Goal: Communication & Community: Answer question/provide support

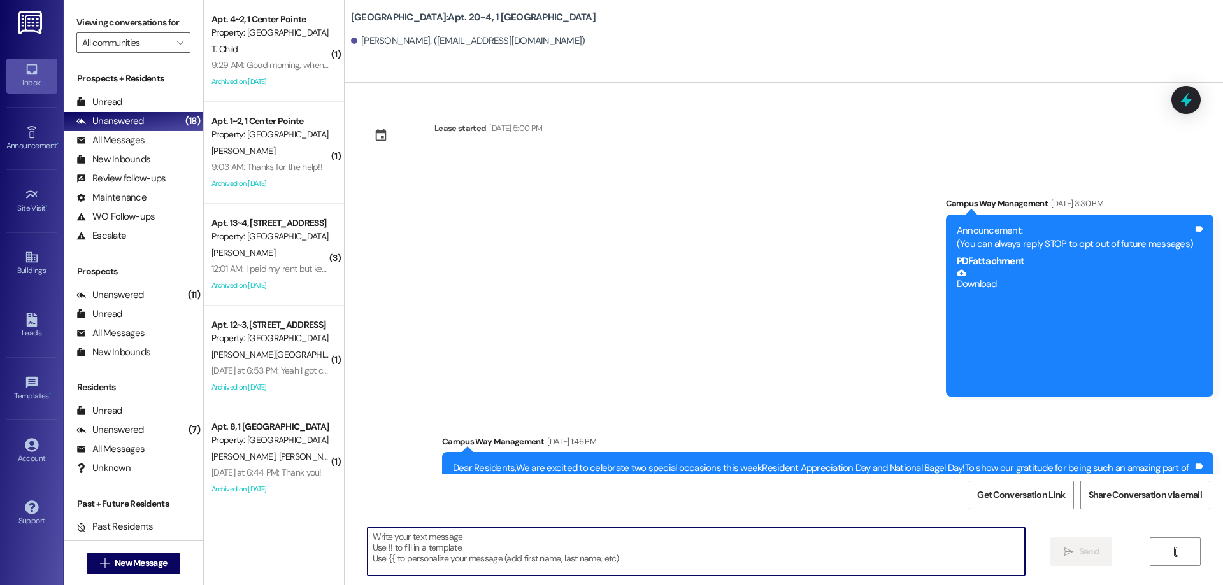
scroll to position [4920, 0]
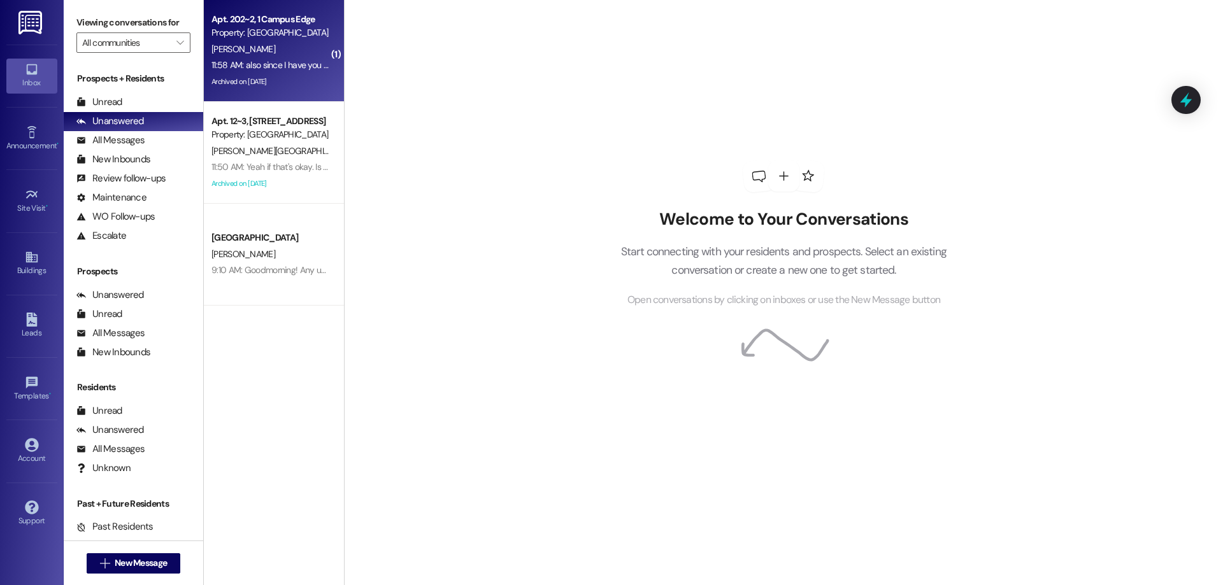
click at [297, 65] on div "11:58 AM: also since I have you here I was charged for the month of September t…" at bounding box center [440, 64] width 458 height 11
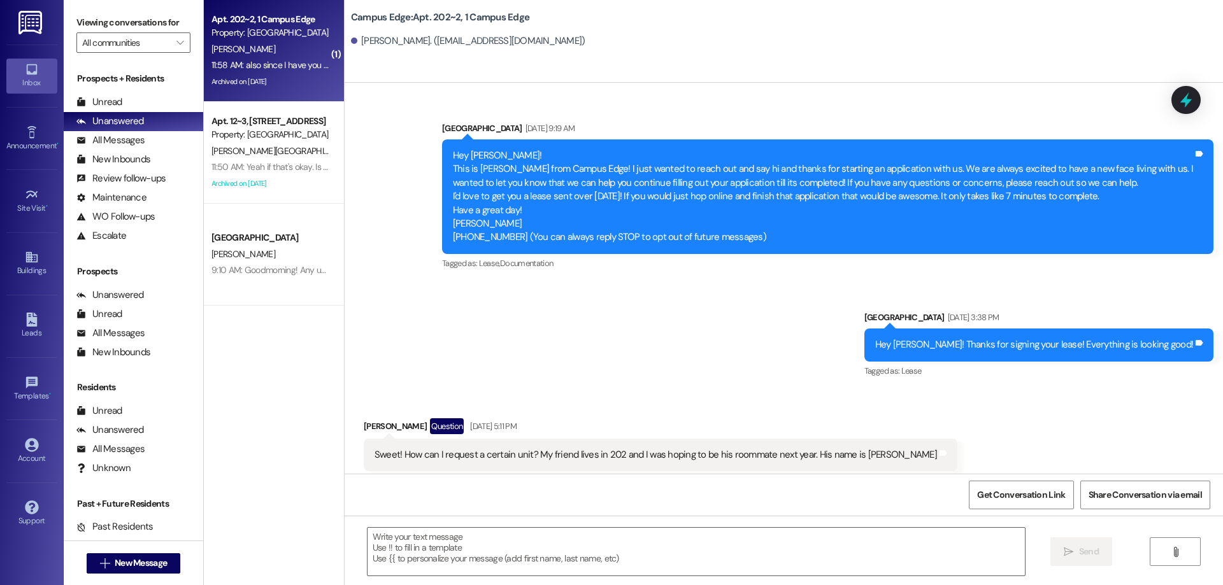
scroll to position [7085, 0]
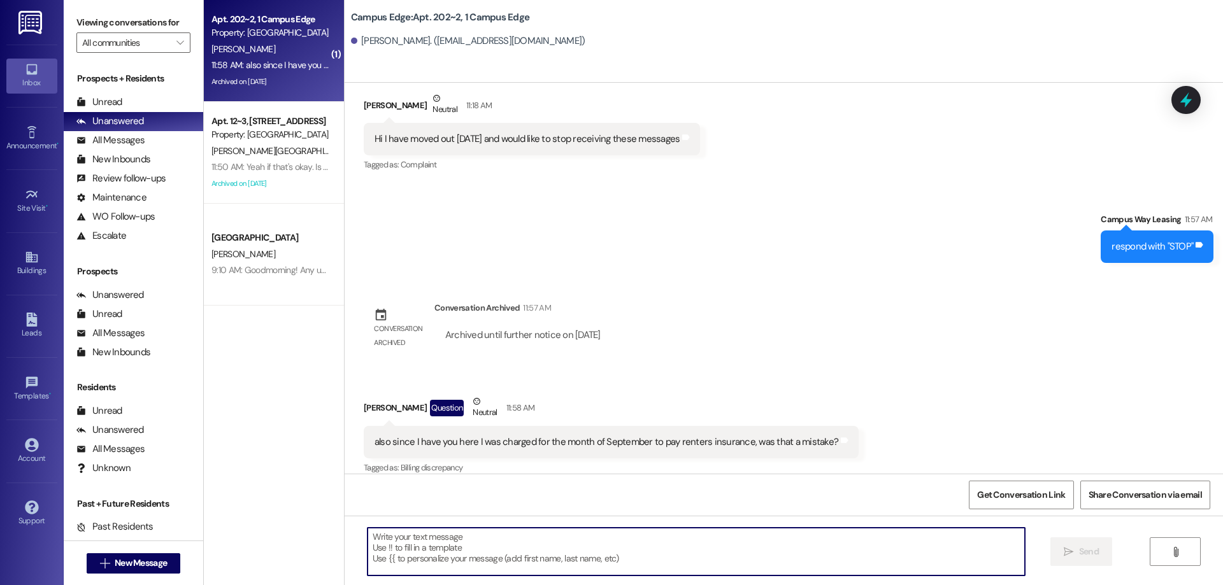
click at [607, 549] on textarea at bounding box center [696, 552] width 657 height 48
type textarea "Yes it was, that billing error will be corrected on our end."
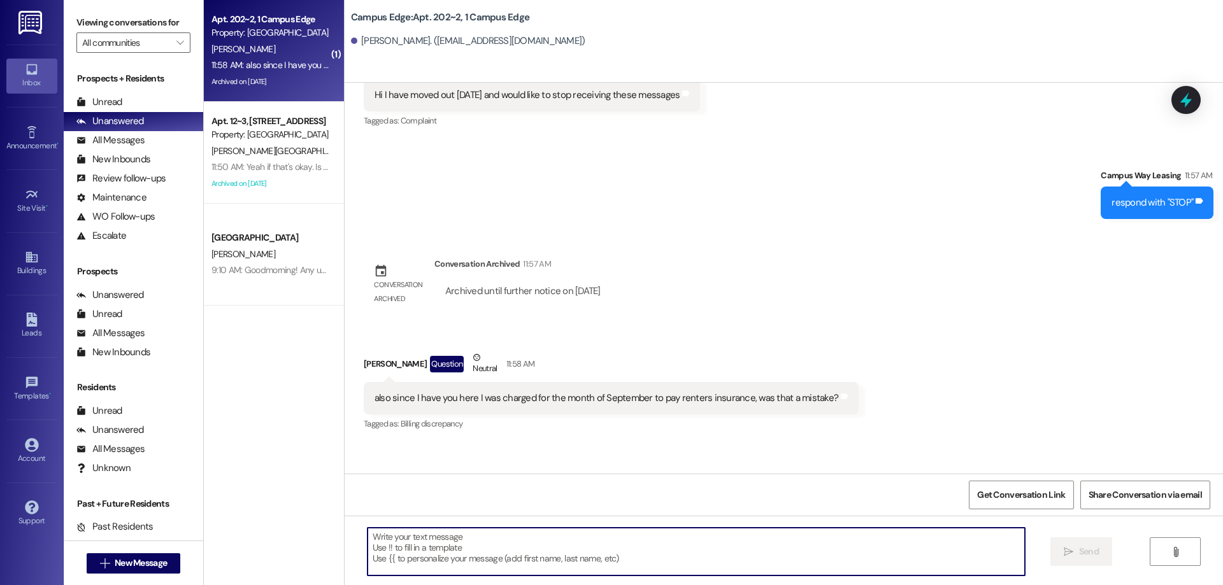
scroll to position [7175, 0]
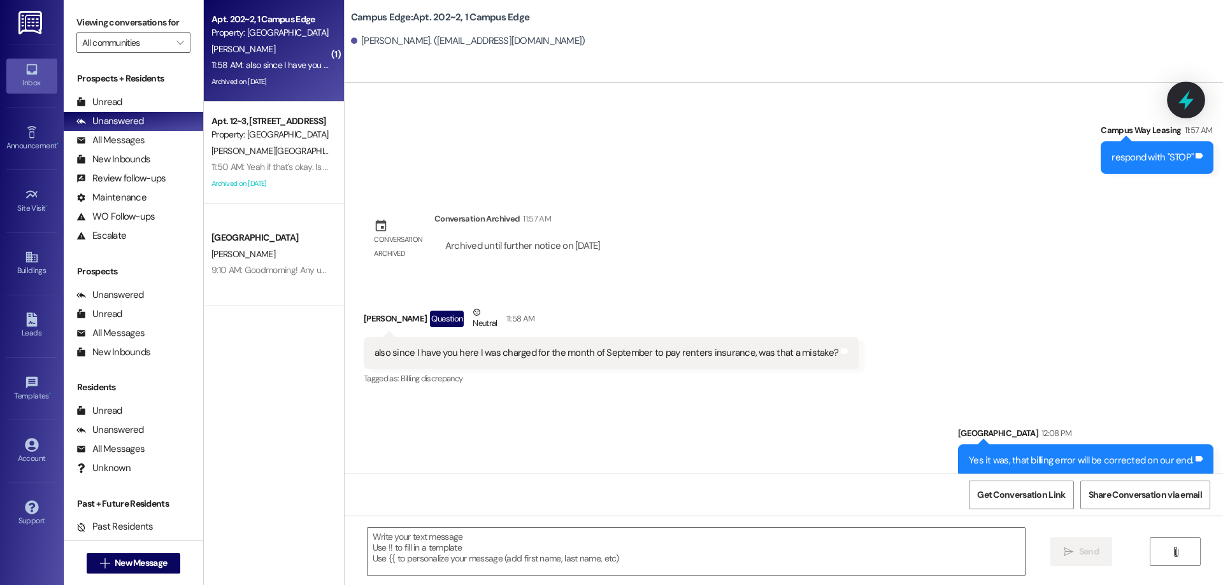
click at [1190, 93] on icon at bounding box center [1186, 100] width 22 height 22
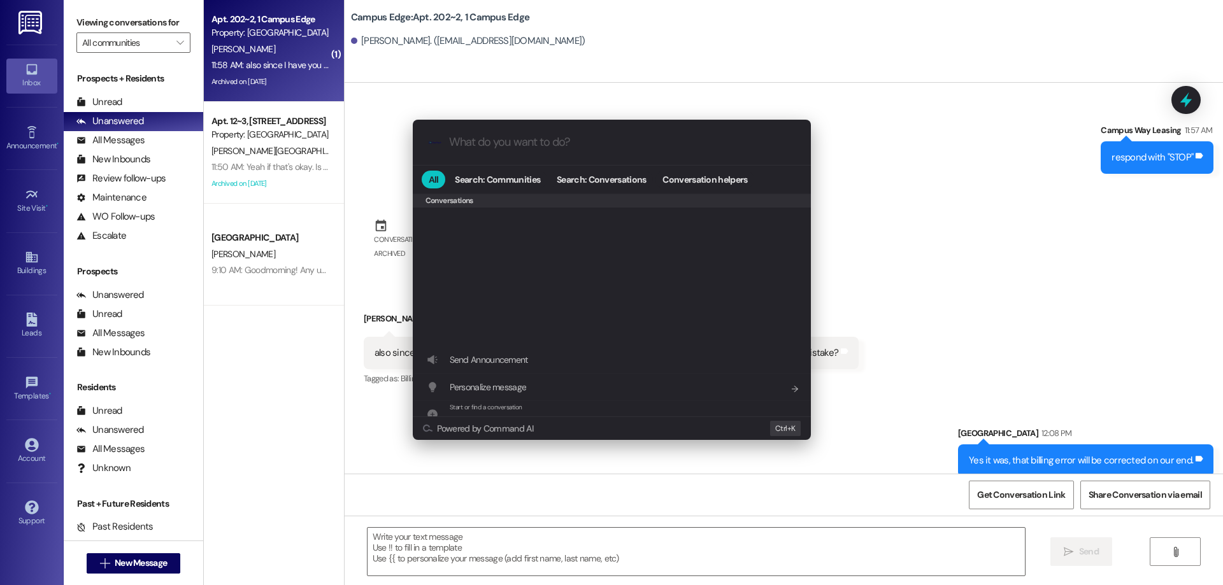
scroll to position [555, 0]
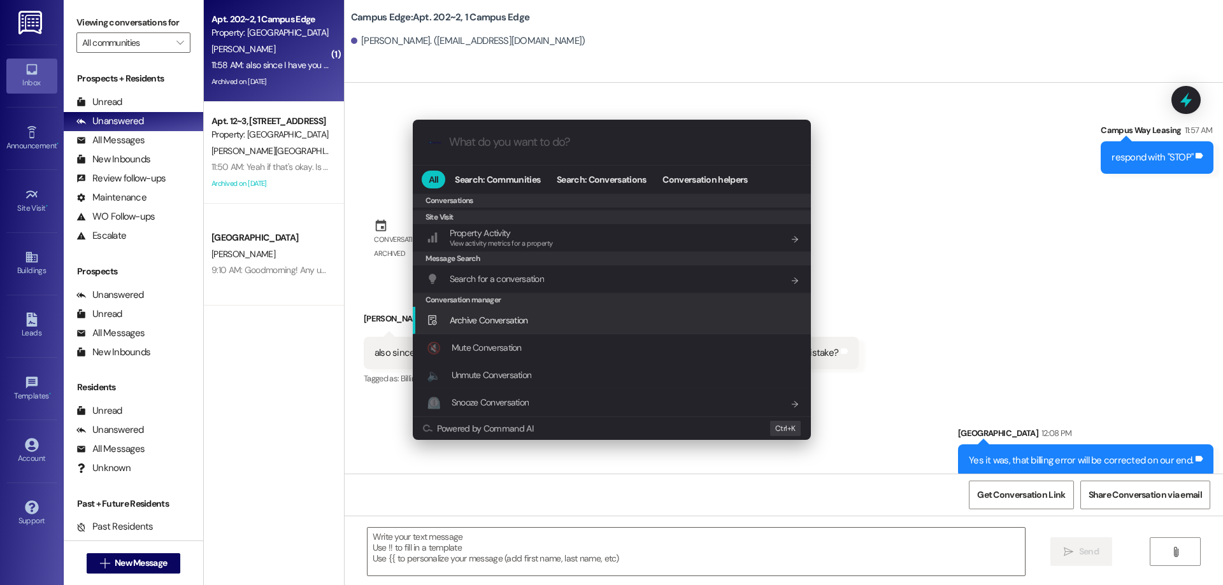
click at [544, 315] on div "Archive Conversation Add shortcut" at bounding box center [613, 320] width 373 height 14
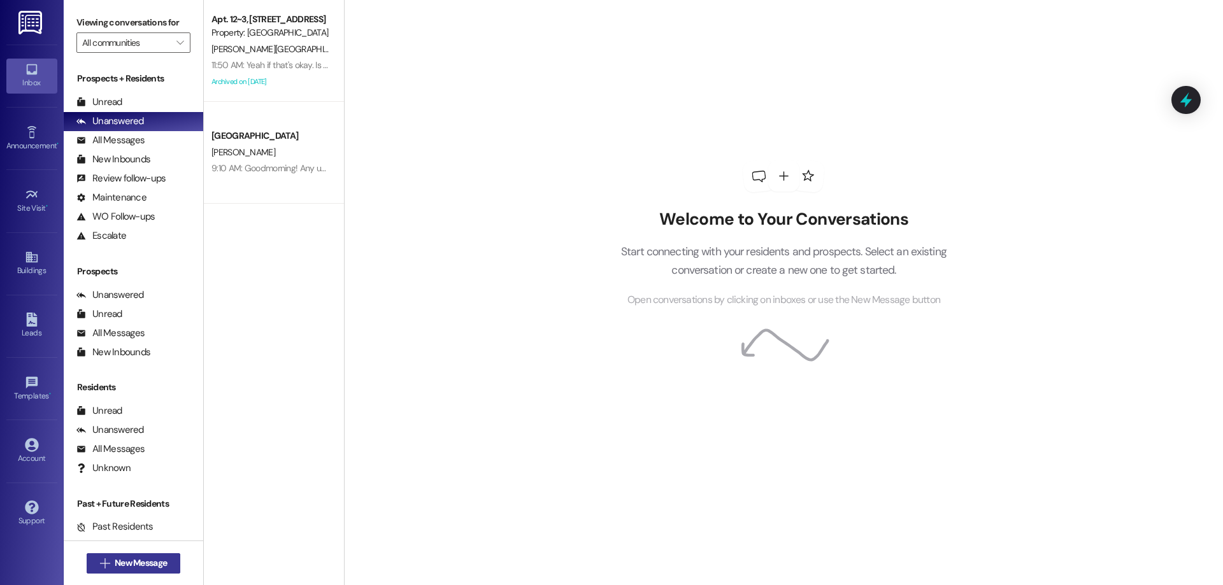
click at [150, 568] on span "New Message" at bounding box center [141, 563] width 52 height 13
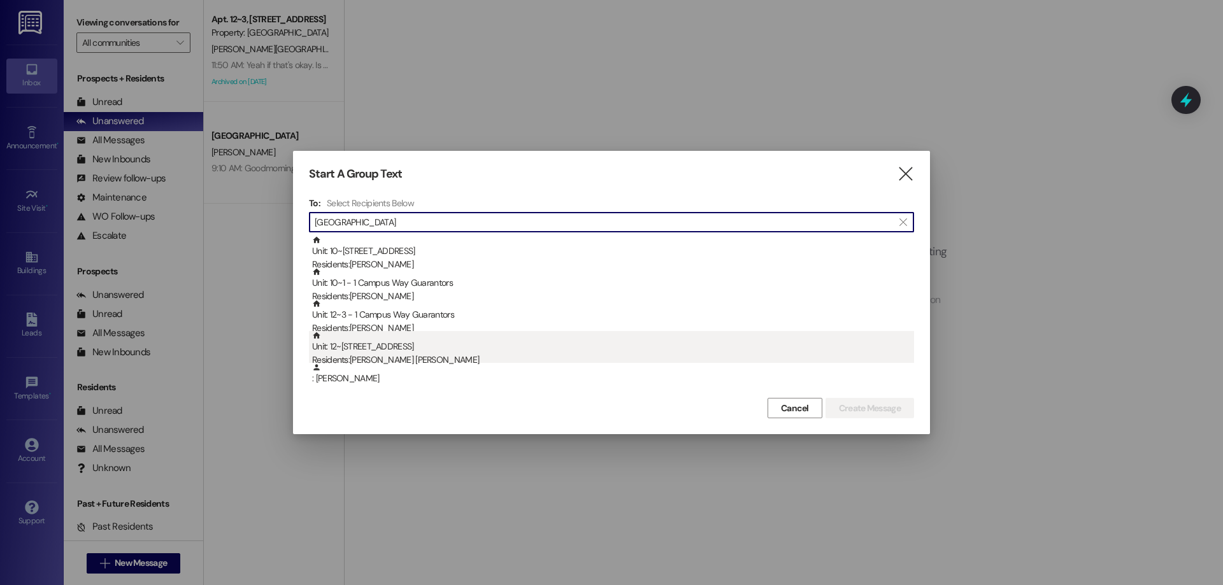
type input "lyon"
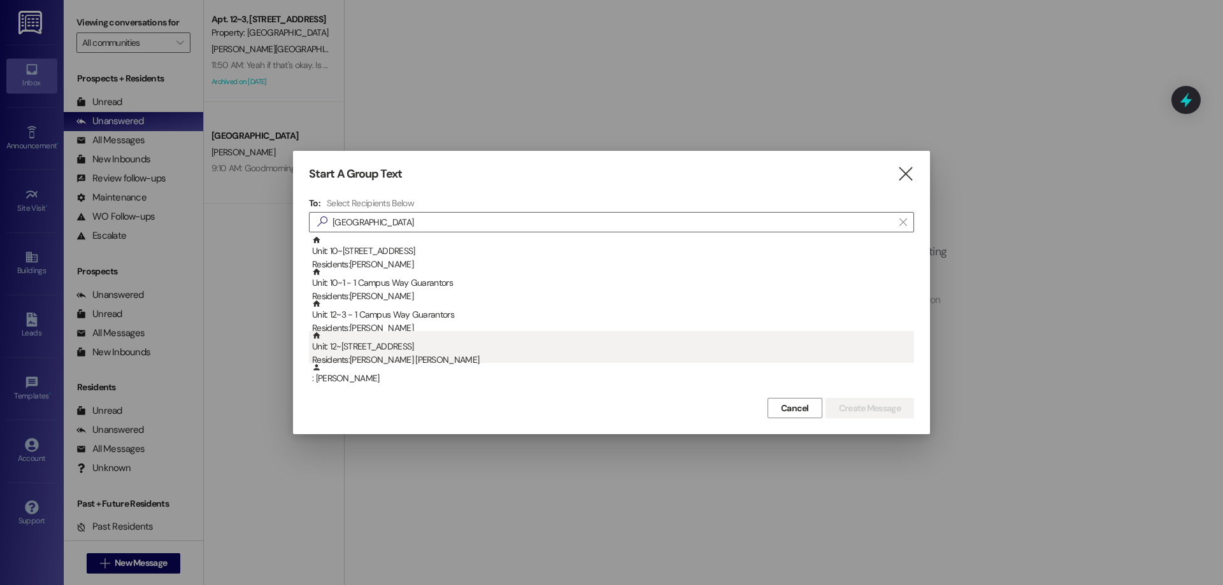
click at [511, 346] on div "Unit: 12~3 - 1 Campus Way Residents: Connor Lyon" at bounding box center [613, 349] width 602 height 36
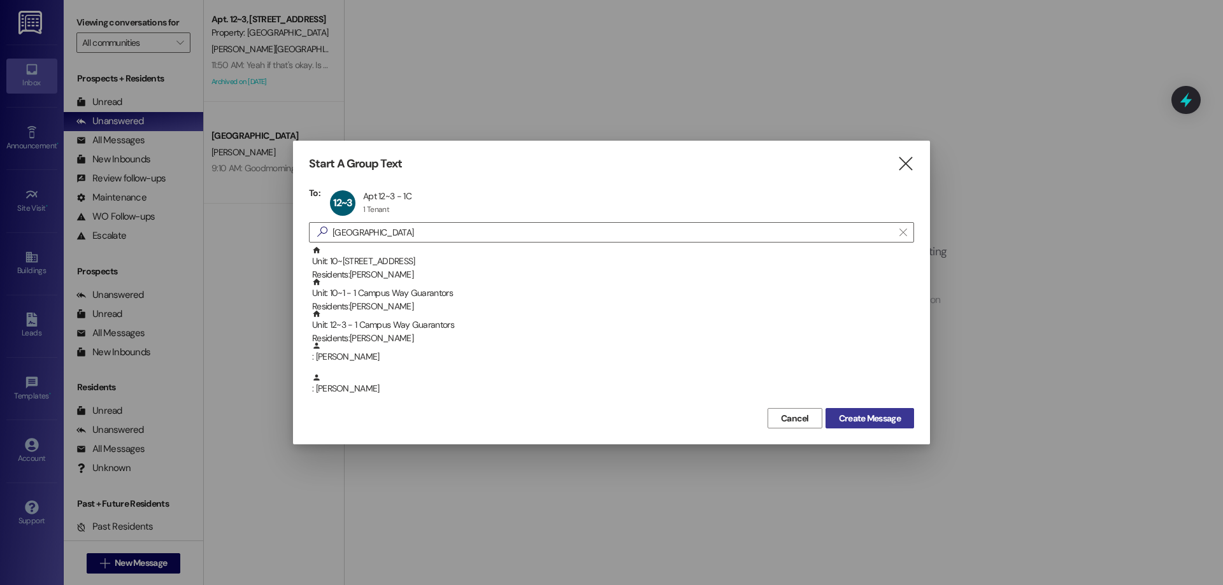
click at [852, 414] on span "Create Message" at bounding box center [870, 418] width 62 height 13
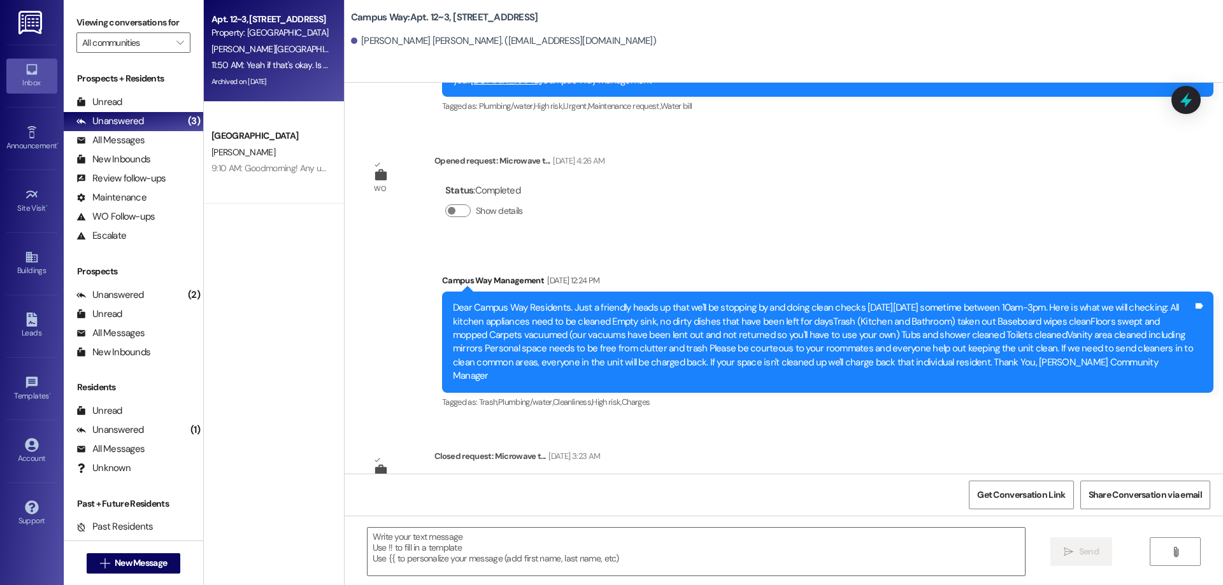
scroll to position [1274, 0]
